Goal: Check status: Check status

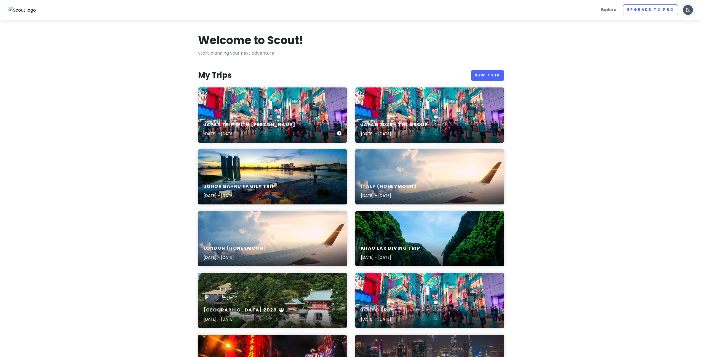
click at [287, 117] on div "Japan trip with [PERSON_NAME] [DATE] - [DATE]" at bounding box center [272, 129] width 149 height 26
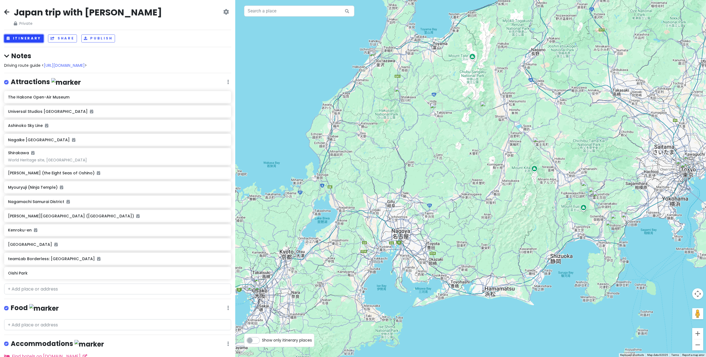
click at [36, 39] on button "Itinerary" at bounding box center [23, 38] width 39 height 8
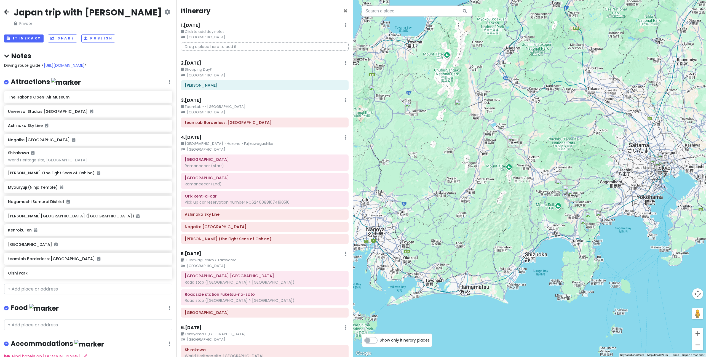
drag, startPoint x: 616, startPoint y: 223, endPoint x: 531, endPoint y: 222, distance: 85.2
click at [531, 222] on div at bounding box center [529, 178] width 353 height 357
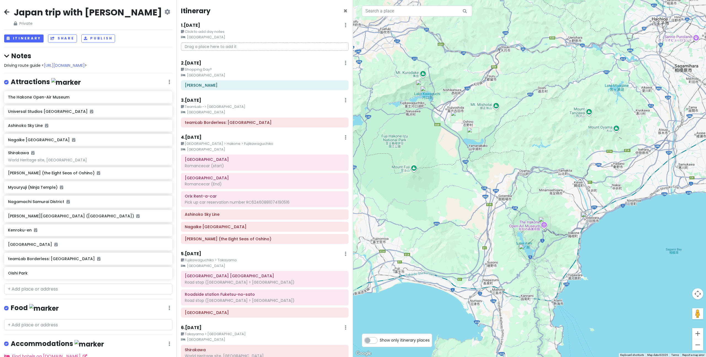
drag, startPoint x: 624, startPoint y: 220, endPoint x: 576, endPoint y: 223, distance: 48.9
click at [576, 223] on div at bounding box center [529, 178] width 353 height 357
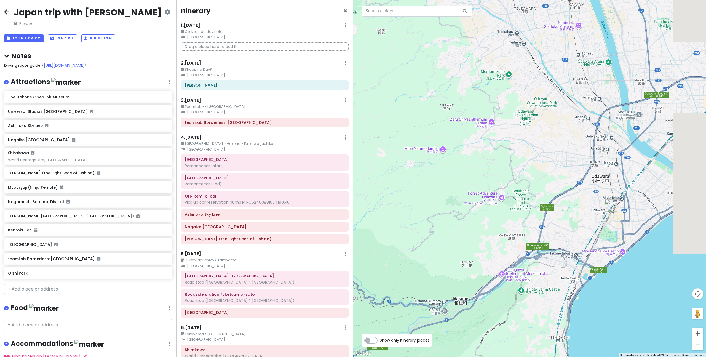
drag, startPoint x: 609, startPoint y: 233, endPoint x: 546, endPoint y: 223, distance: 63.5
click at [546, 223] on div at bounding box center [529, 178] width 353 height 357
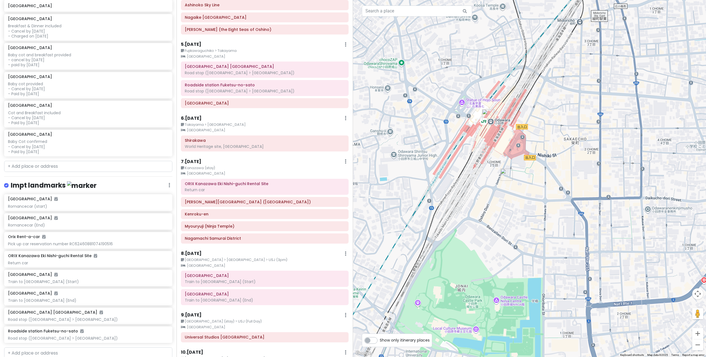
scroll to position [223, 0]
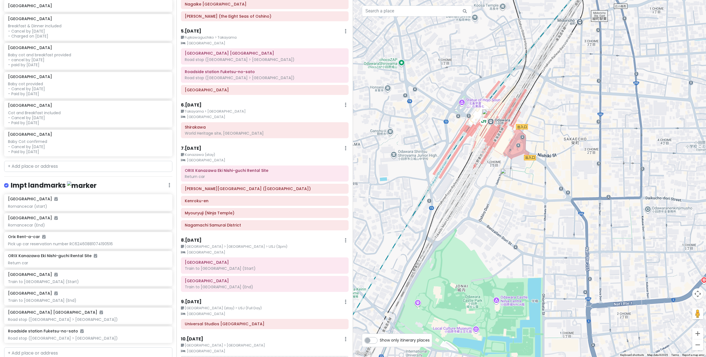
click at [248, 251] on small "[GEOGRAPHIC_DATA]" at bounding box center [265, 253] width 168 height 6
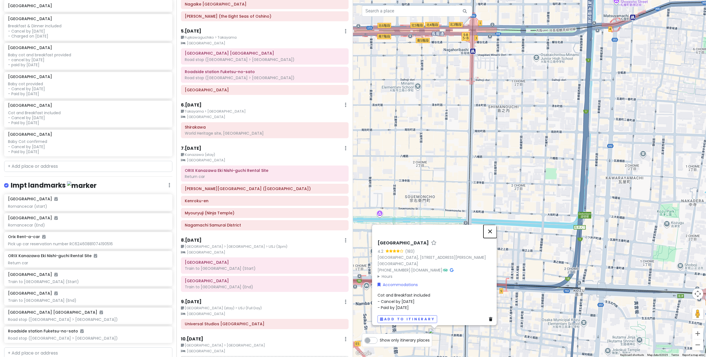
click at [491, 229] on button "Close" at bounding box center [489, 231] width 13 height 13
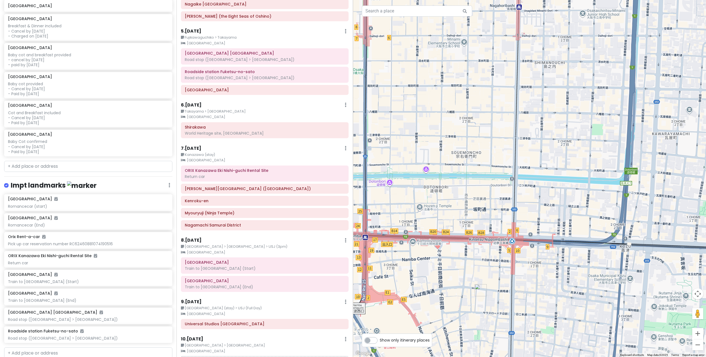
drag, startPoint x: 474, startPoint y: 255, endPoint x: 522, endPoint y: 204, distance: 69.8
click at [522, 204] on div at bounding box center [529, 178] width 353 height 357
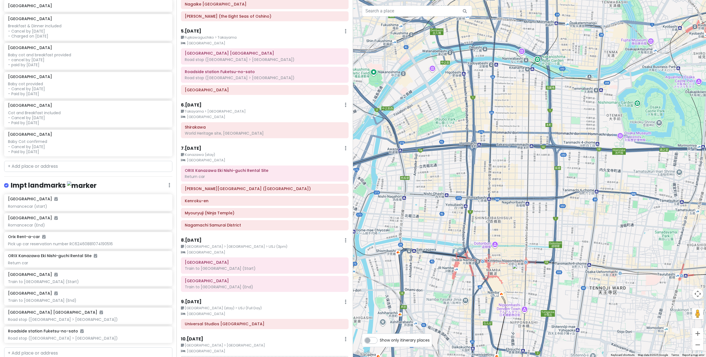
drag, startPoint x: 508, startPoint y: 170, endPoint x: 520, endPoint y: 224, distance: 55.4
click at [520, 224] on div at bounding box center [529, 178] width 353 height 357
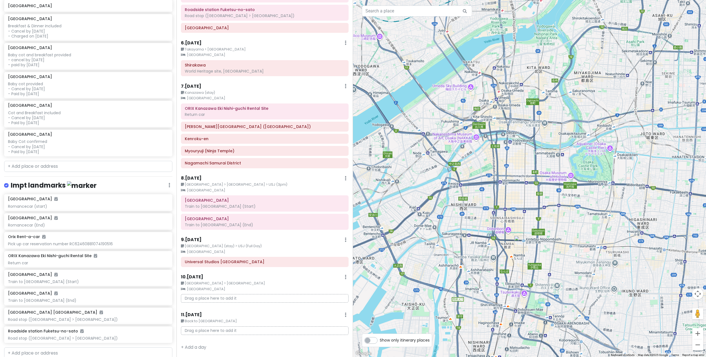
scroll to position [285, 0]
